Goal: Task Accomplishment & Management: Complete application form

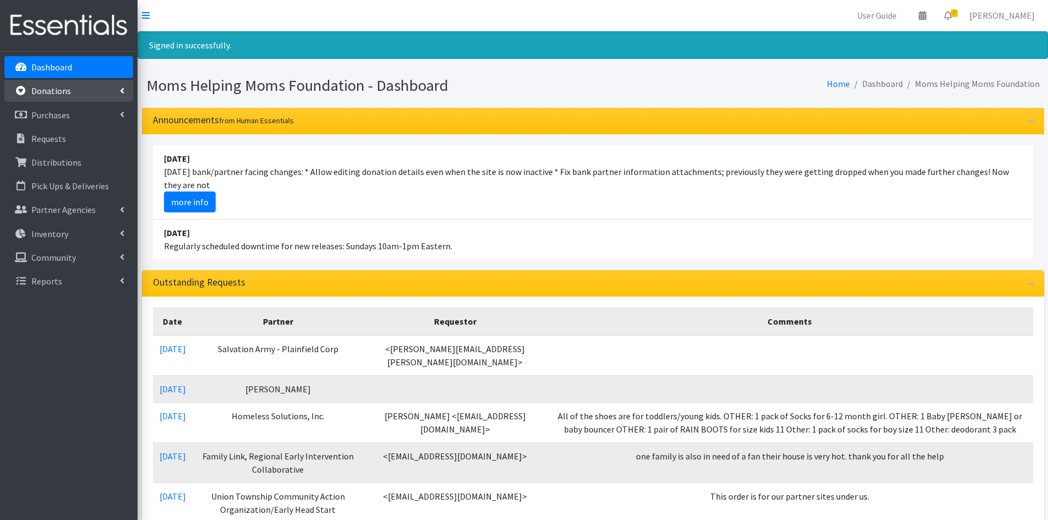
click at [51, 93] on p "Donations" at bounding box center [51, 90] width 40 height 11
click at [50, 134] on link "New Donation" at bounding box center [68, 139] width 129 height 22
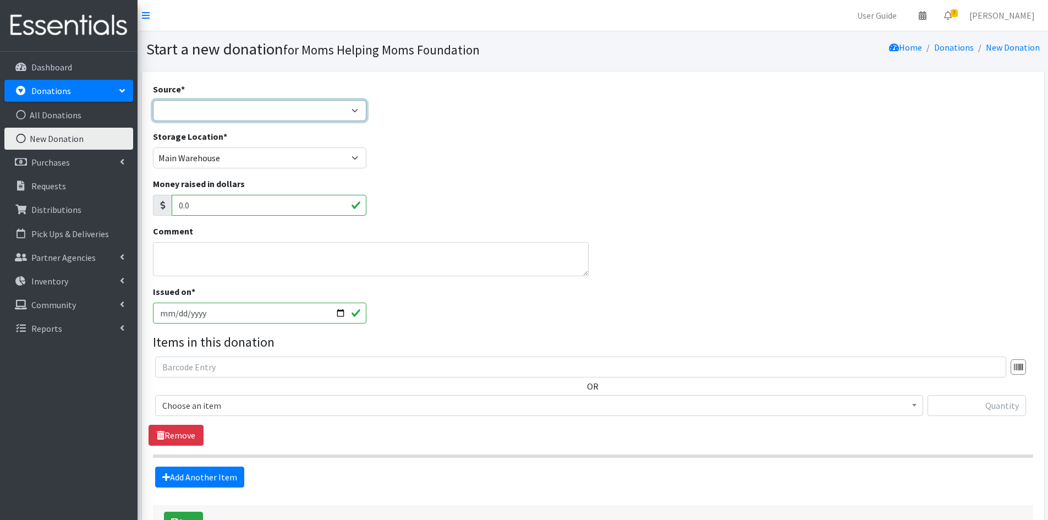
click at [360, 109] on select "Product Drive Manufacturer Donation Site Misc. Donation" at bounding box center [260, 110] width 214 height 21
select select "Misc. Donation"
click at [153, 100] on select "Product Drive Manufacturer Donation Site Misc. Donation" at bounding box center [260, 110] width 214 height 21
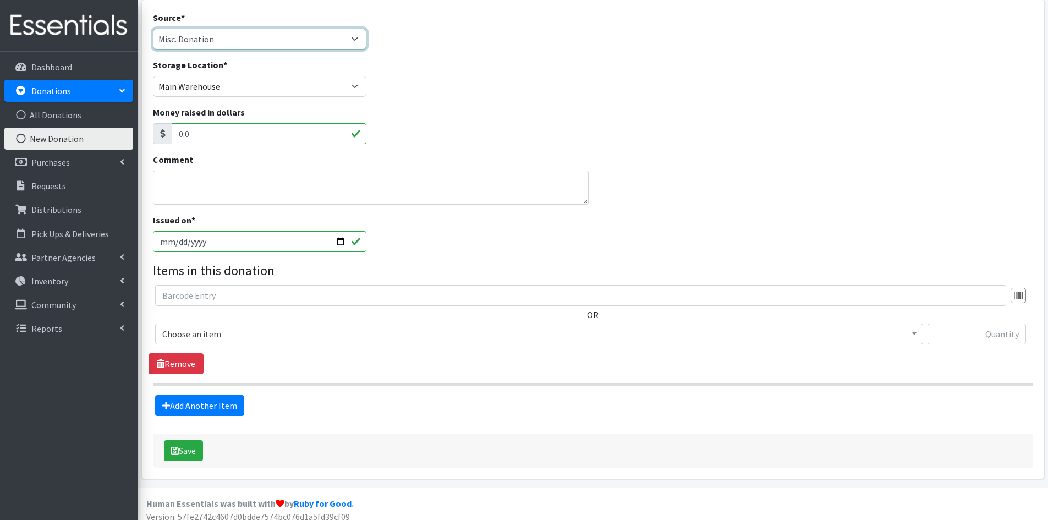
scroll to position [80, 0]
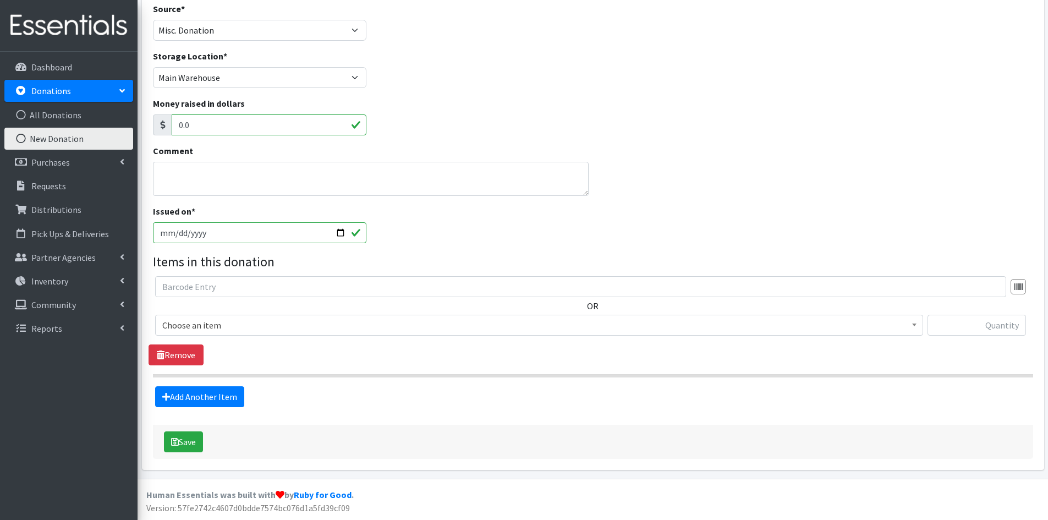
click at [914, 327] on span at bounding box center [914, 323] width 11 height 17
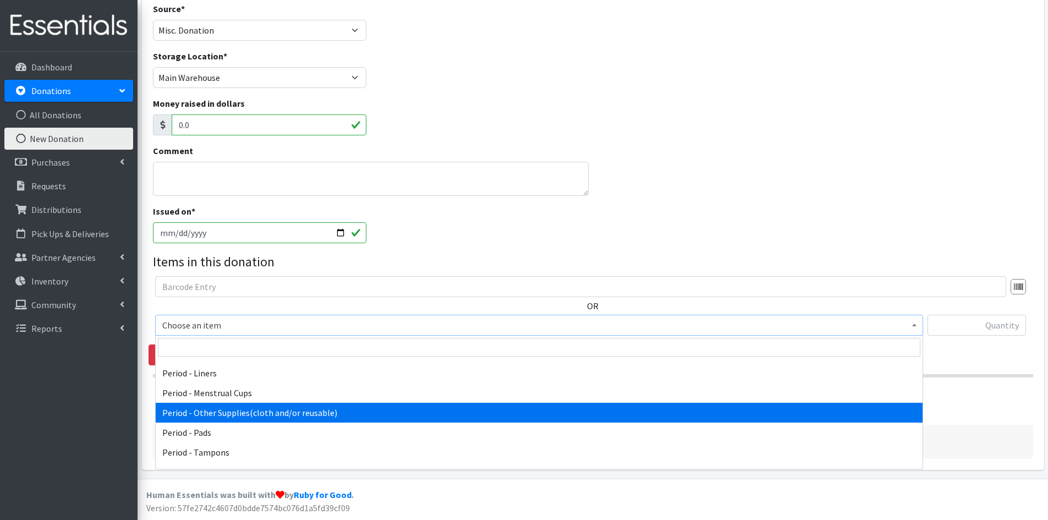
scroll to position [1761, 0]
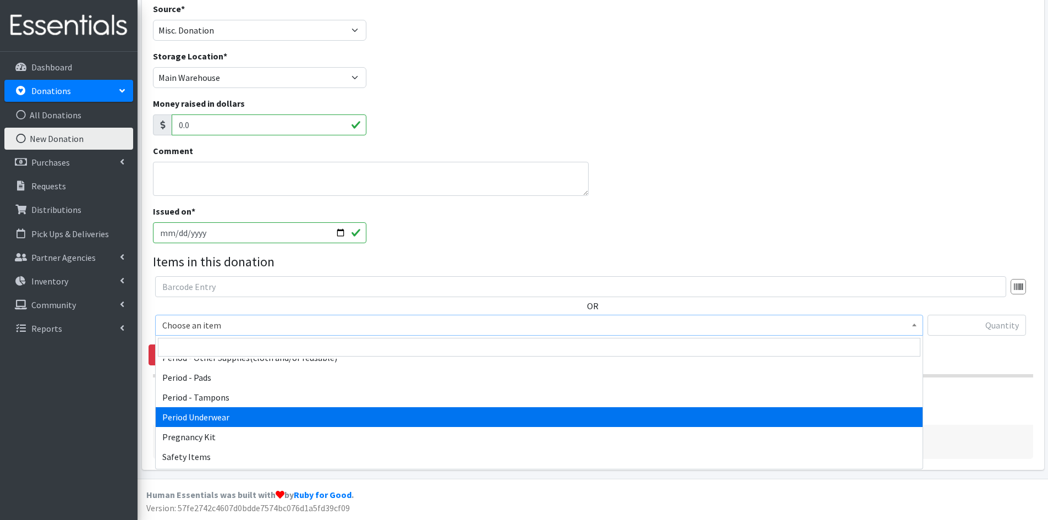
select select "14363"
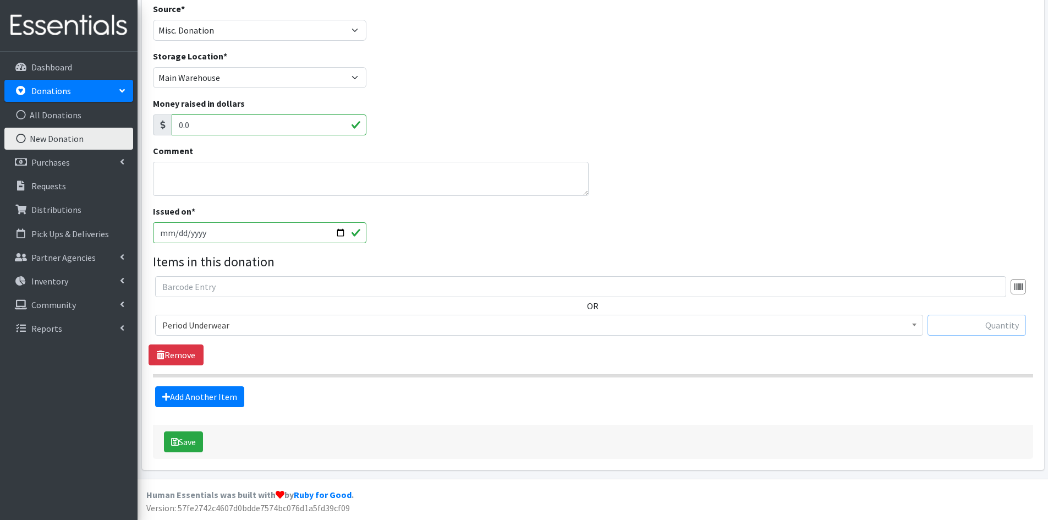
click at [939, 325] on input "text" at bounding box center [977, 325] width 98 height 21
type input "50"
click at [861, 408] on div "Source * Product Drive Manufacturer Donation Site Misc. Donation Donation Site …" at bounding box center [593, 230] width 880 height 457
click at [183, 439] on button "Save" at bounding box center [183, 441] width 39 height 21
